Goal: Information Seeking & Learning: Learn about a topic

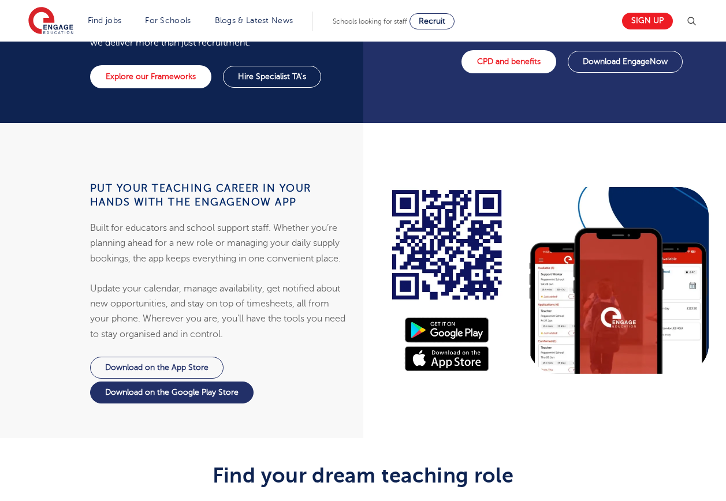
scroll to position [937, 0]
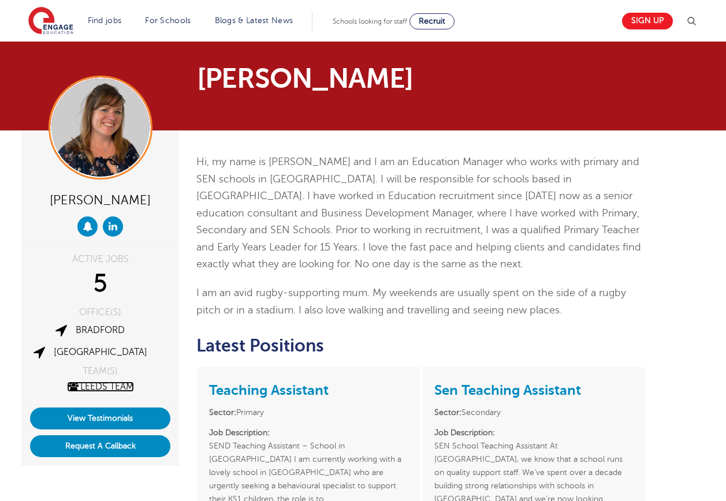
click at [117, 384] on link "Leeds Team" at bounding box center [100, 387] width 67 height 10
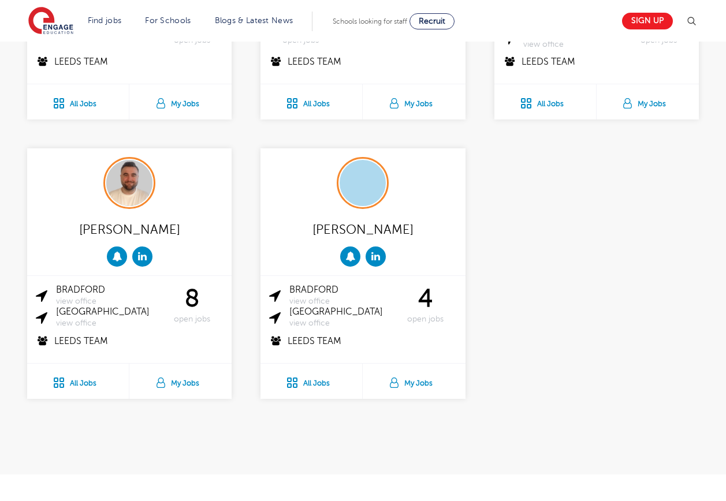
scroll to position [520, 0]
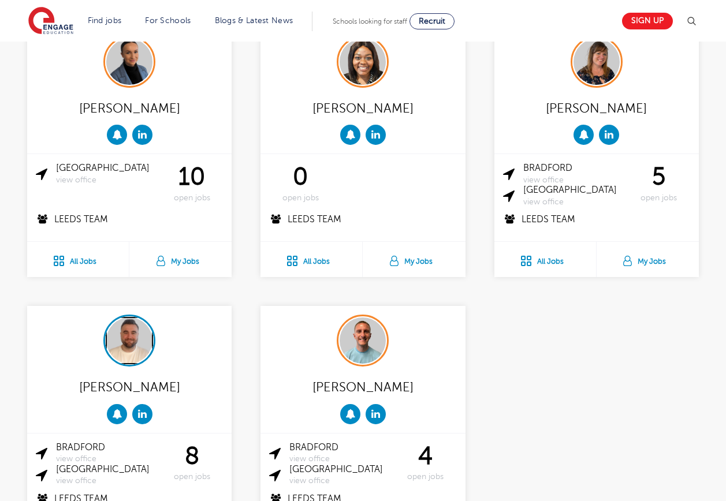
click at [128, 346] on img at bounding box center [129, 341] width 46 height 46
click at [368, 334] on img at bounding box center [362, 341] width 46 height 46
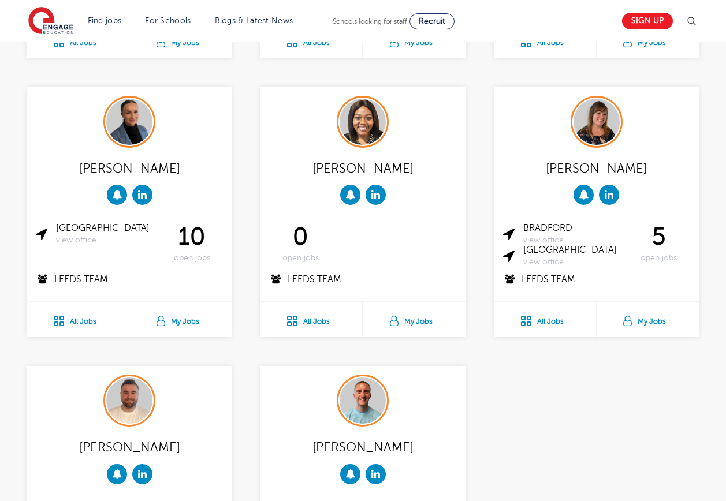
scroll to position [346, 0]
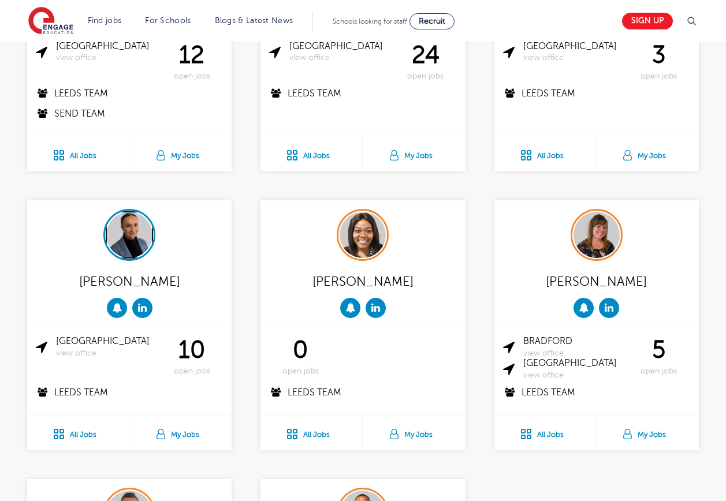
click at [132, 230] on img at bounding box center [129, 235] width 46 height 46
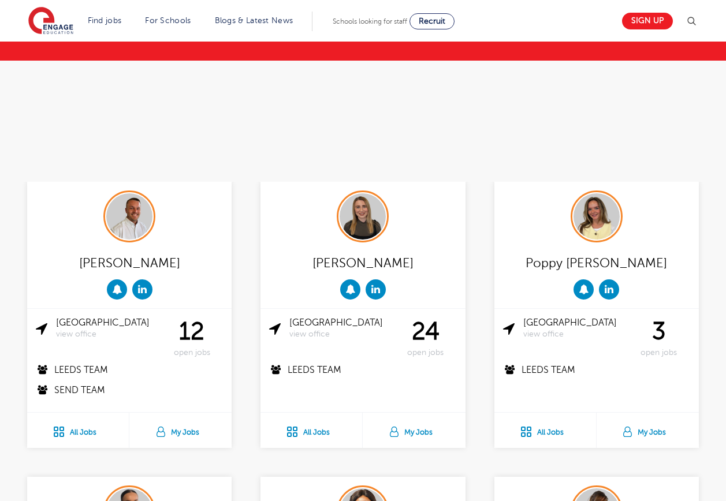
scroll to position [58, 0]
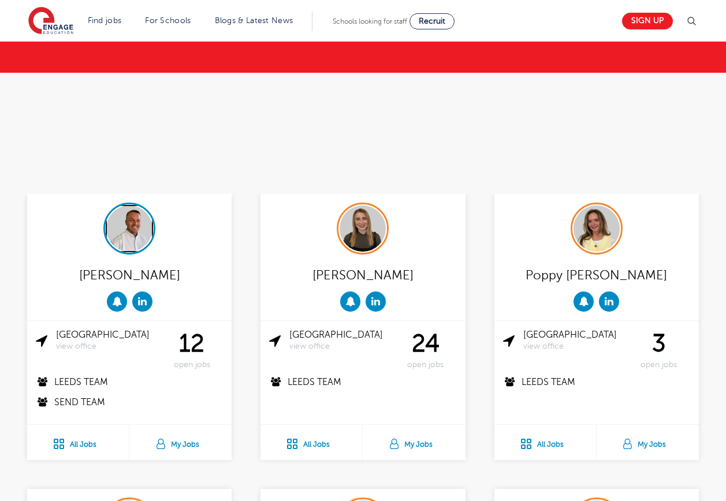
click at [138, 242] on img at bounding box center [129, 229] width 46 height 46
click at [362, 227] on img at bounding box center [362, 229] width 46 height 46
click at [613, 237] on img at bounding box center [596, 229] width 46 height 46
